Goal: Find specific page/section: Find specific page/section

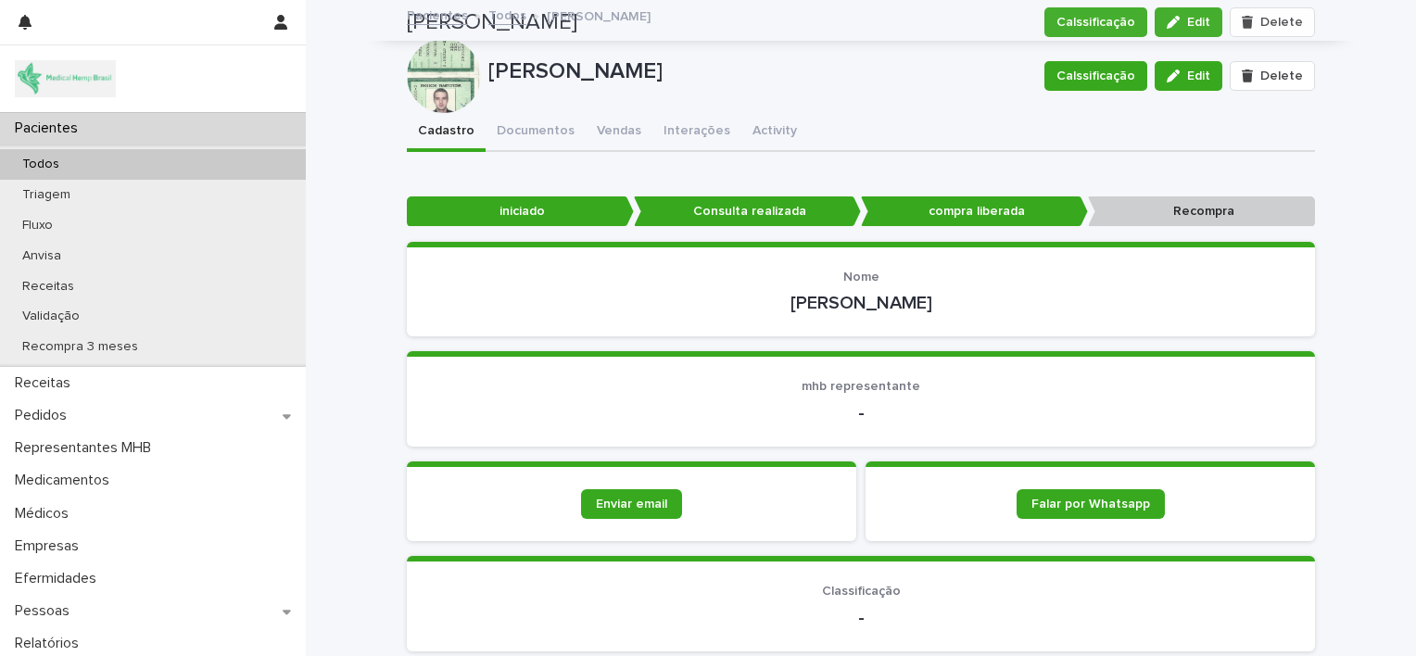
click at [90, 126] on p "Pacientes" at bounding box center [49, 129] width 85 height 18
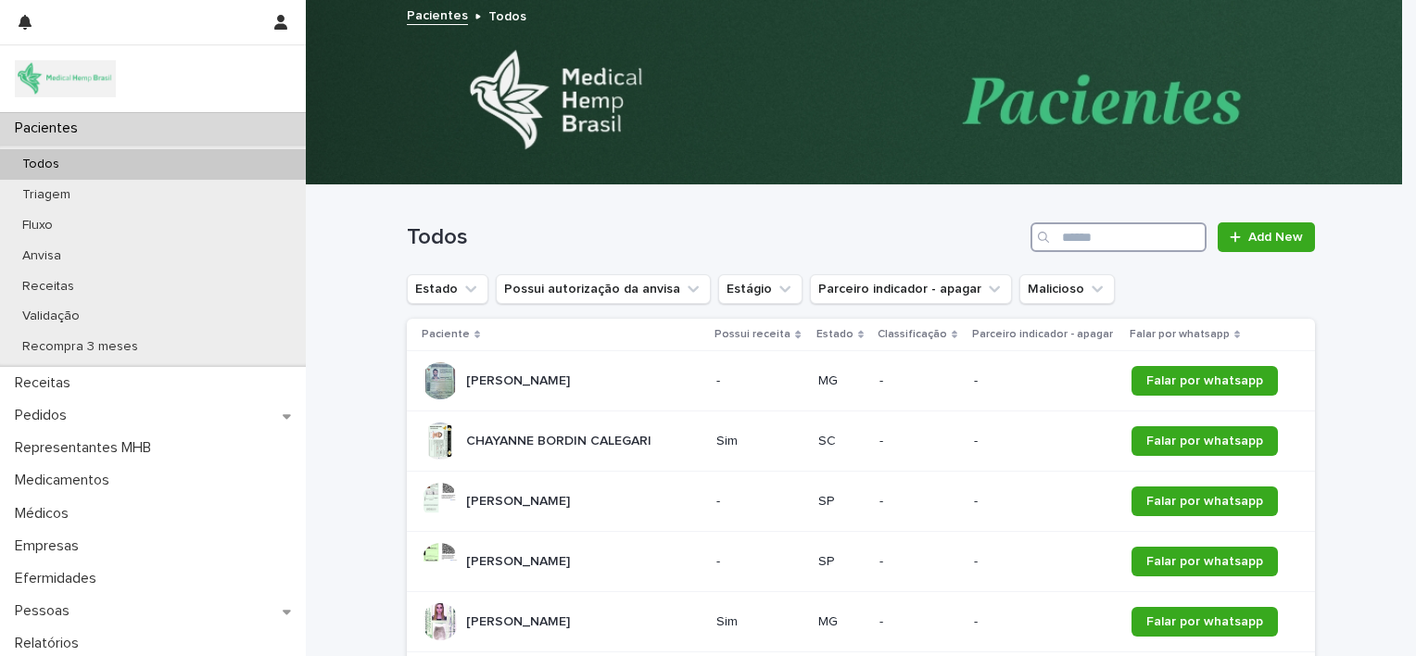
click at [1058, 239] on input "Search" at bounding box center [1119, 237] width 176 height 30
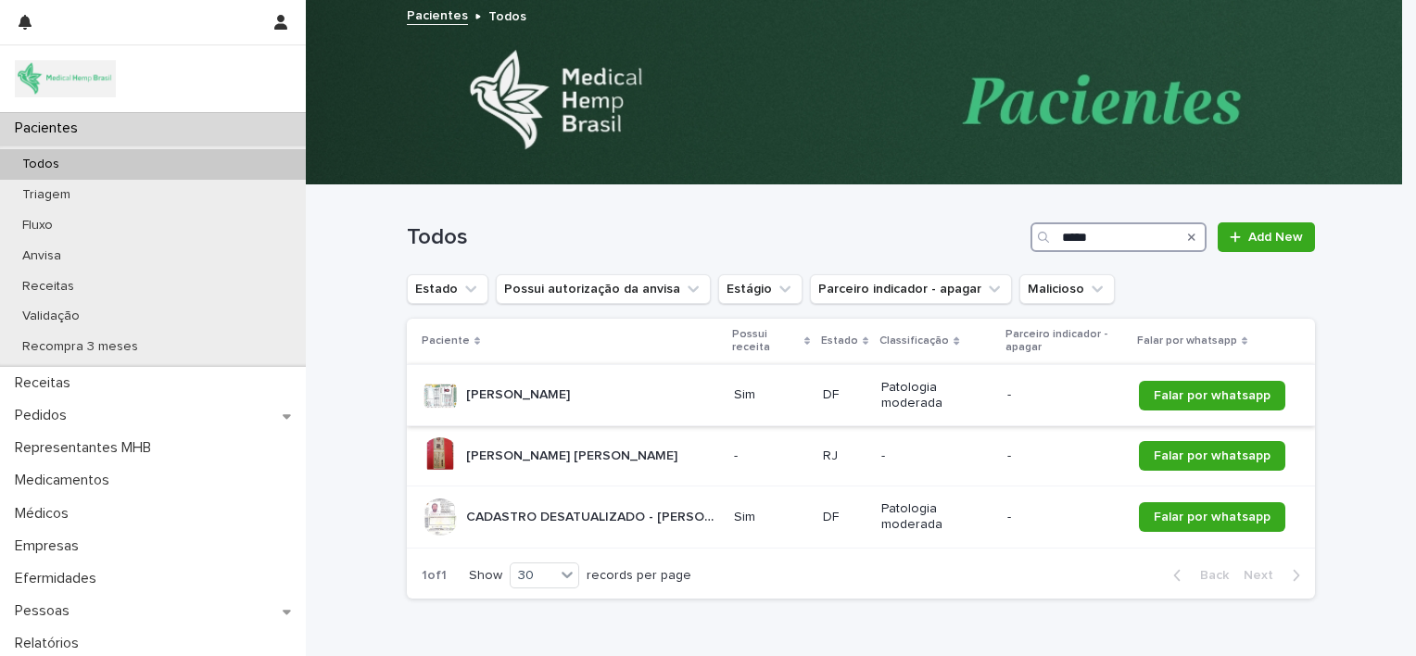
type input "*****"
click at [641, 380] on div "[PERSON_NAME] [PERSON_NAME]" at bounding box center [571, 395] width 298 height 37
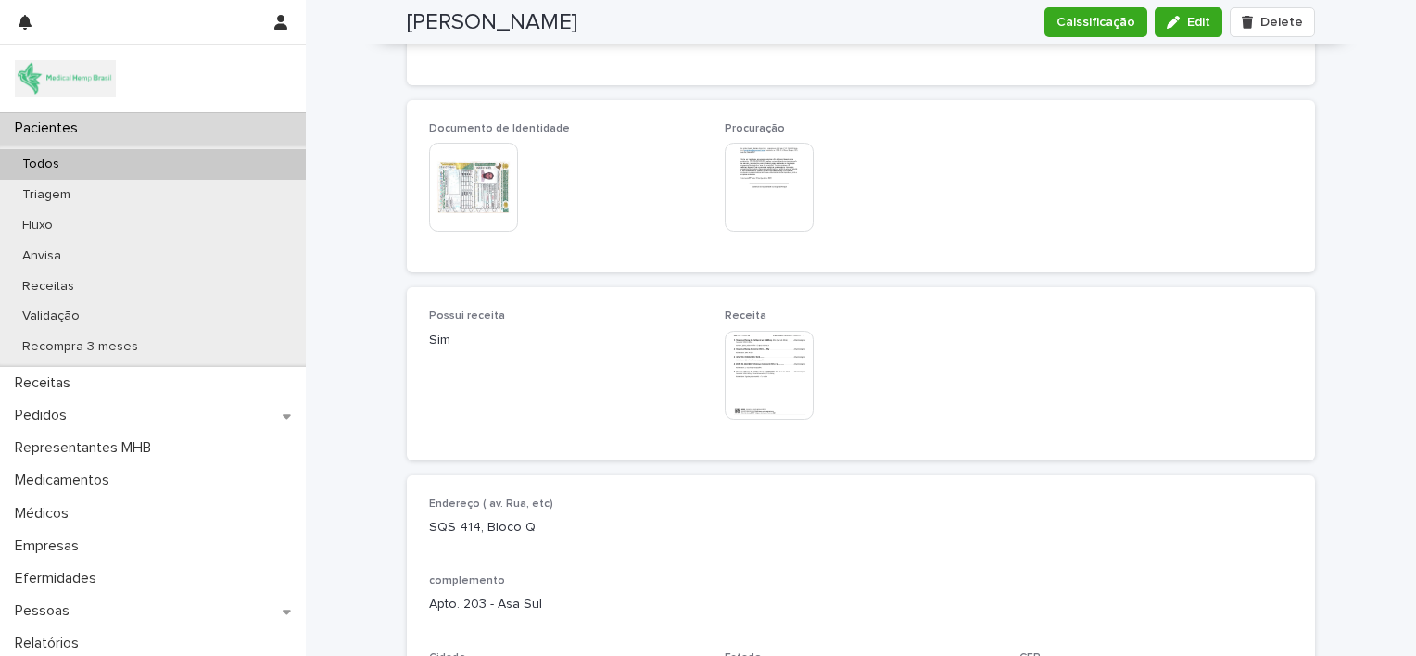
scroll to position [1041, 0]
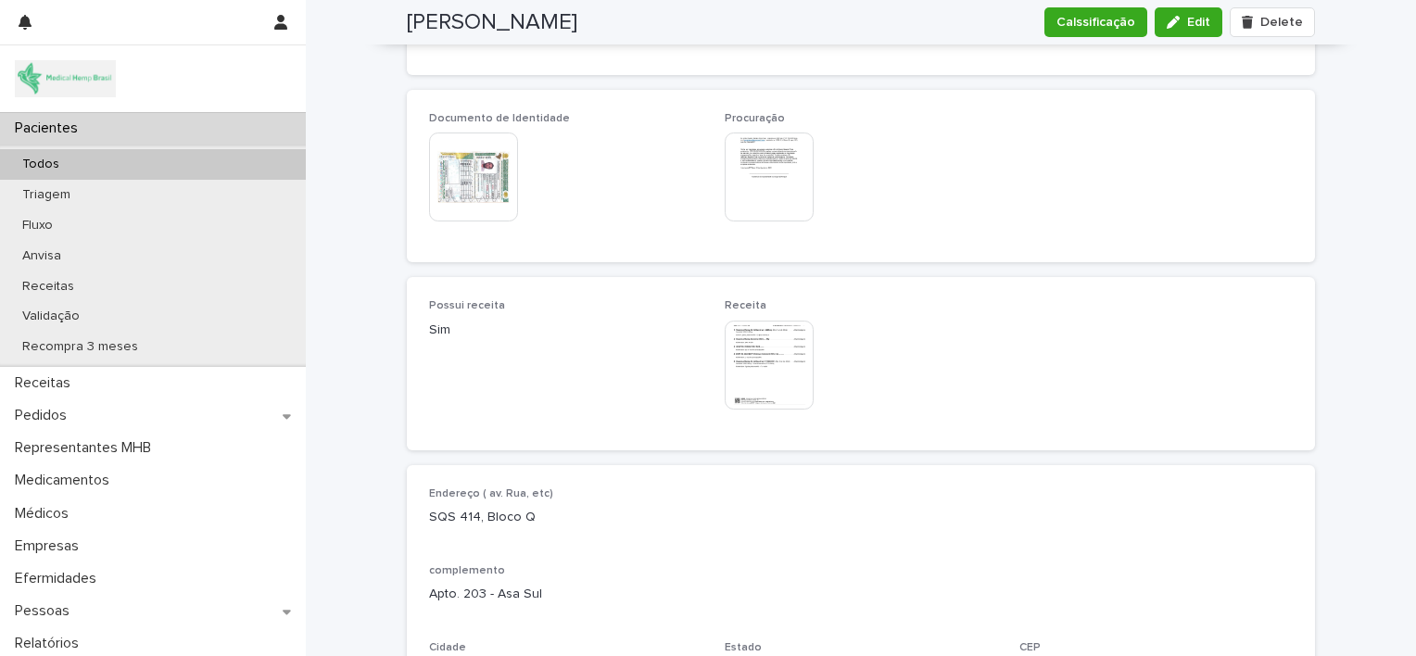
click at [768, 356] on img at bounding box center [769, 365] width 89 height 89
